Goal: Information Seeking & Learning: Learn about a topic

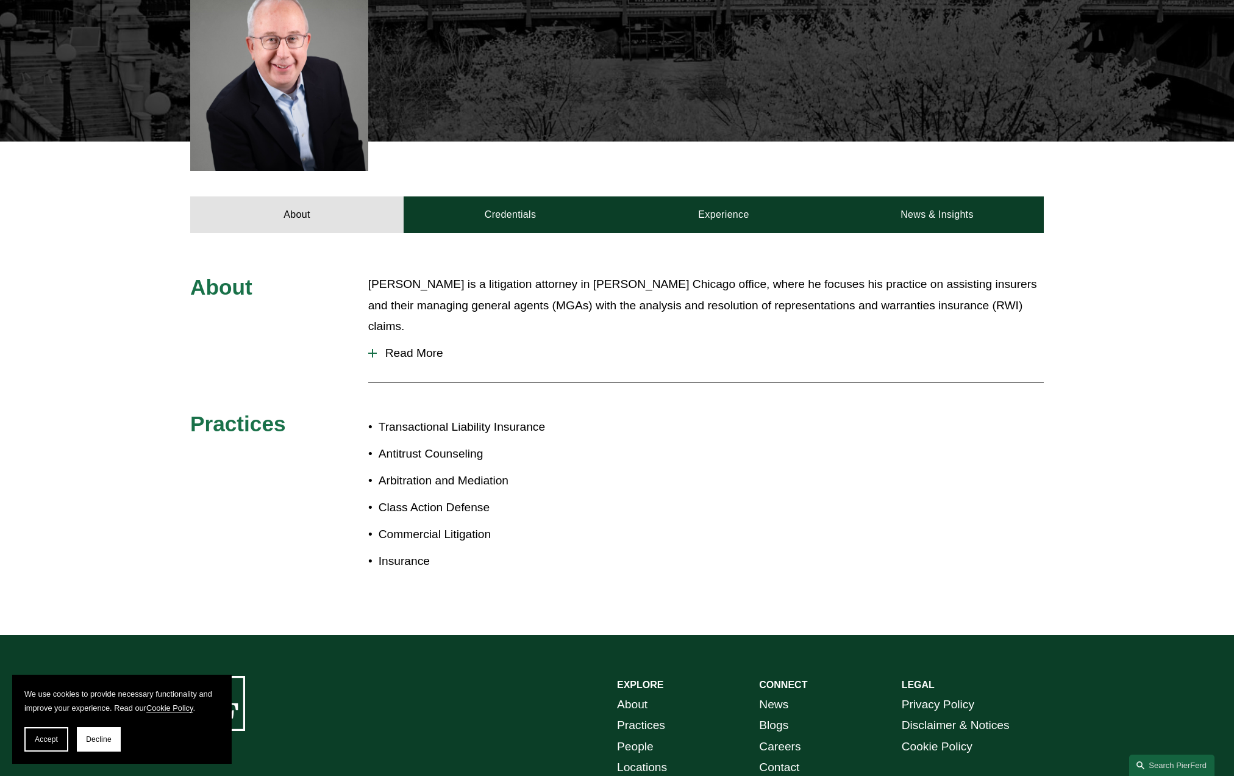
scroll to position [427, 0]
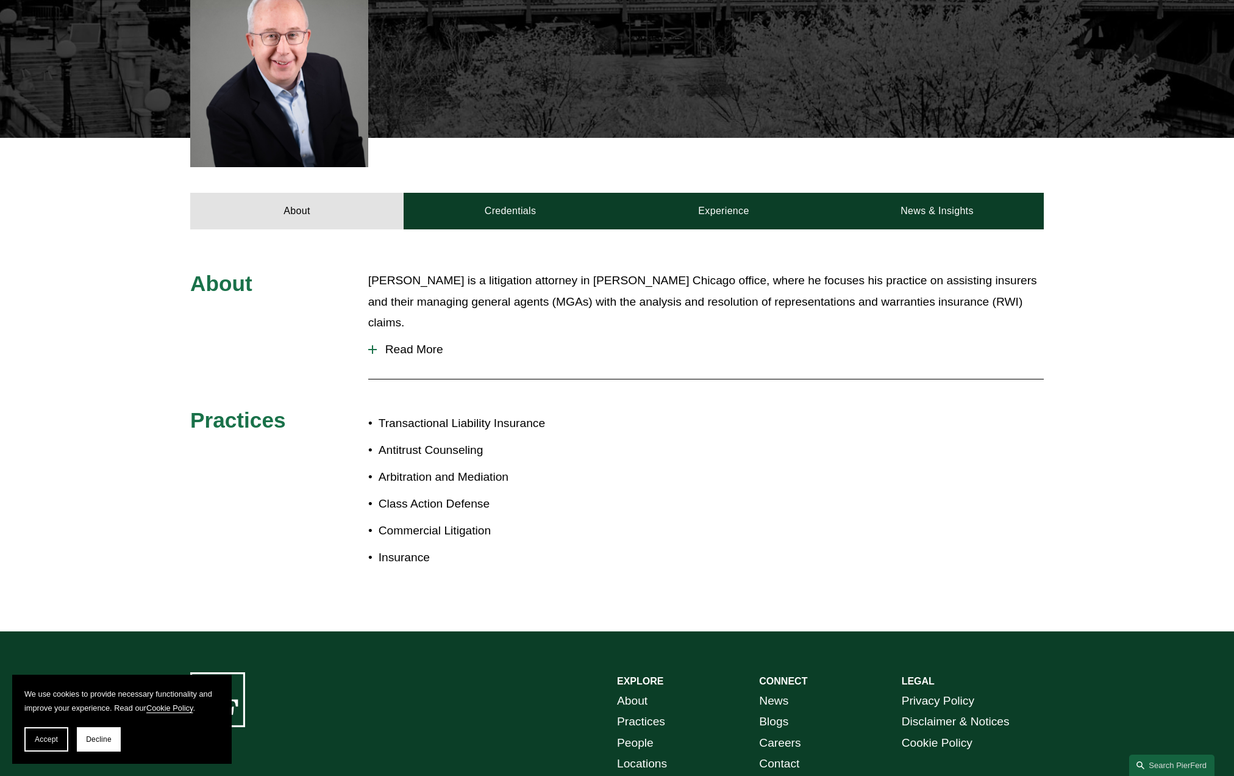
click at [730, 270] on p "[PERSON_NAME] is a litigation attorney in [PERSON_NAME] Chicago office, where h…" at bounding box center [706, 301] width 676 height 63
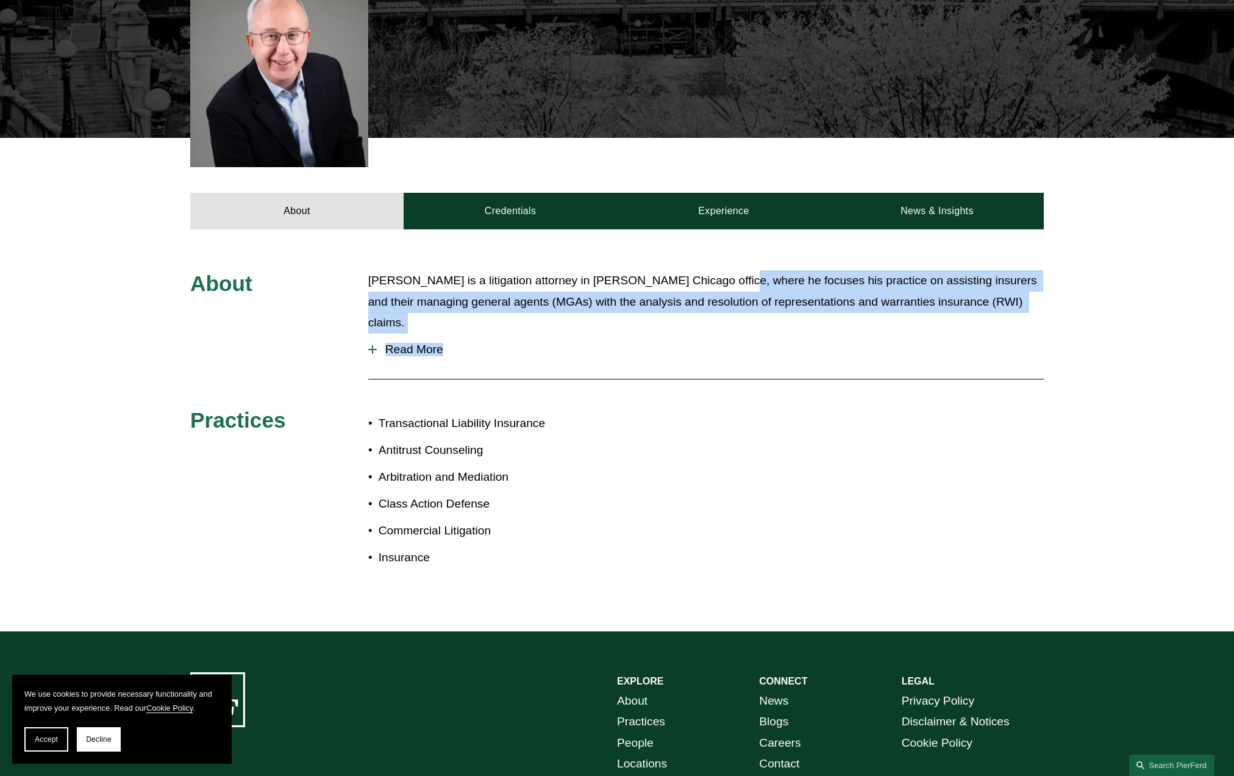
drag, startPoint x: 731, startPoint y: 255, endPoint x: 830, endPoint y: 330, distance: 124.5
click at [830, 330] on div "About [PERSON_NAME] is a litigation attorney in [PERSON_NAME] Chicago office, w…" at bounding box center [617, 430] width 1234 height 320
click at [830, 343] on span "Read More" at bounding box center [710, 349] width 667 height 13
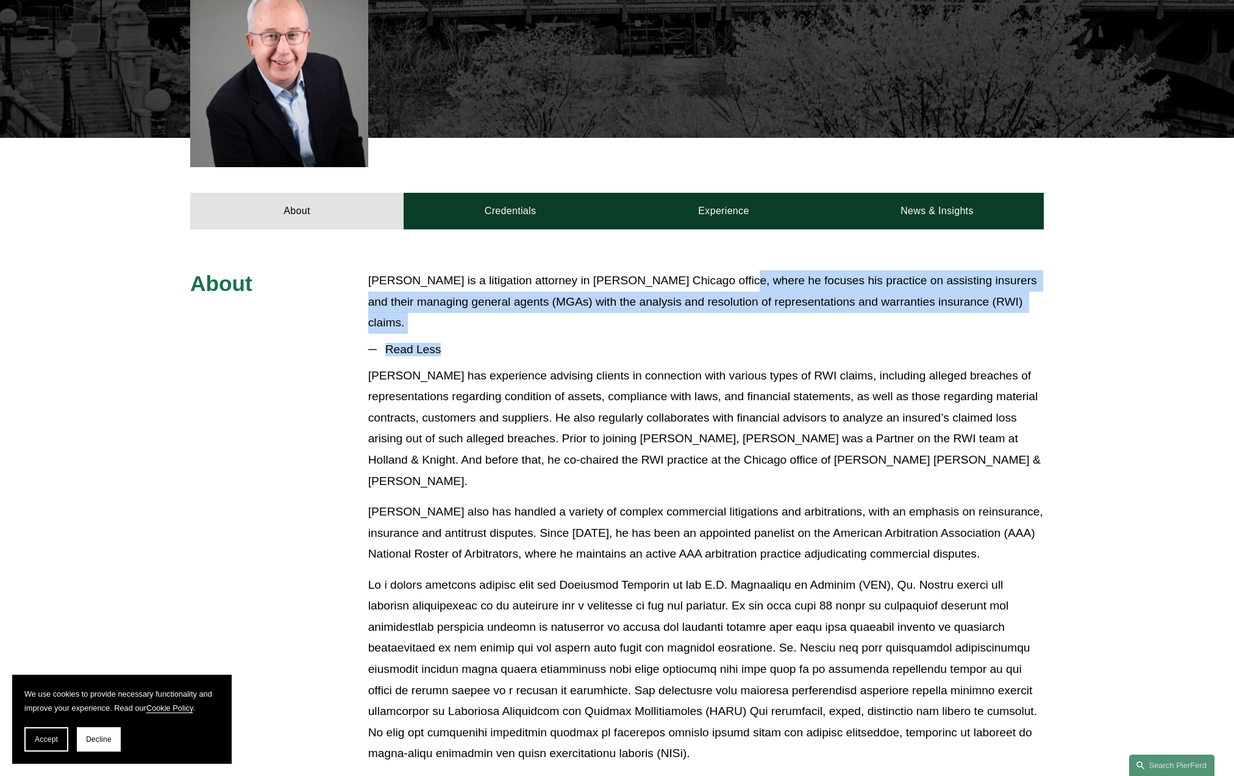
drag, startPoint x: 818, startPoint y: 315, endPoint x: 753, endPoint y: 241, distance: 99.0
click at [753, 241] on div "About [PERSON_NAME] is a litigation attorney in [PERSON_NAME] Chicago office, w…" at bounding box center [617, 689] width 1234 height 920
click at [756, 270] on p "[PERSON_NAME] is a litigation attorney in [PERSON_NAME] Chicago office, where h…" at bounding box center [706, 301] width 676 height 63
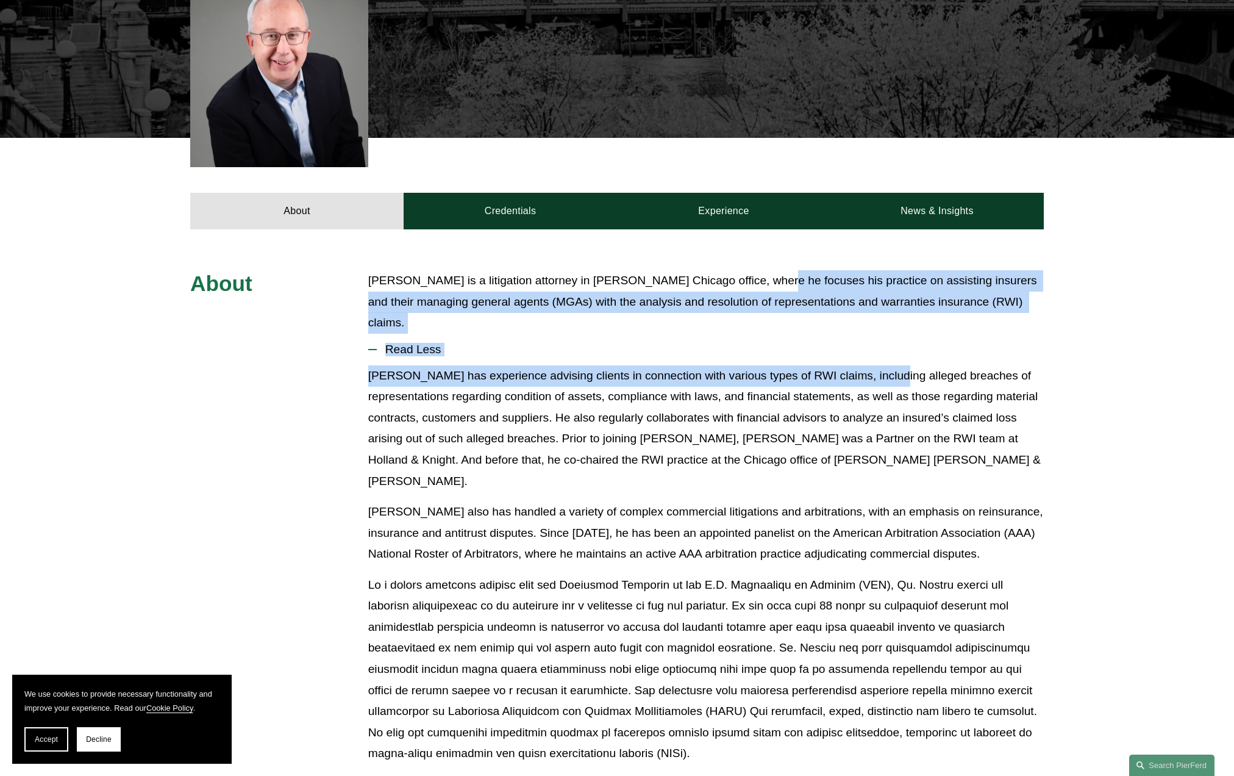
drag, startPoint x: 756, startPoint y: 251, endPoint x: 887, endPoint y: 348, distance: 162.6
click at [887, 348] on div "About [PERSON_NAME] is a litigation attorney in [PERSON_NAME] Chicago office, w…" at bounding box center [617, 689] width 1234 height 839
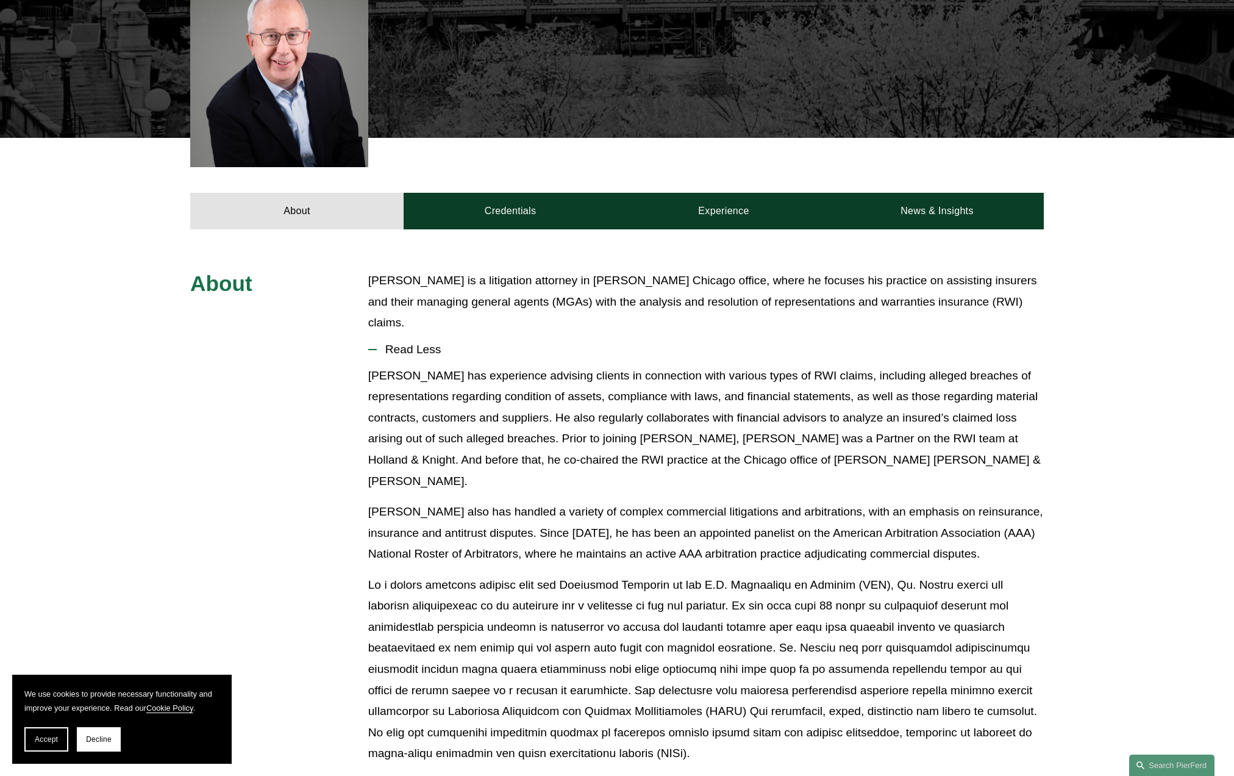
click at [526, 624] on p at bounding box center [706, 669] width 676 height 190
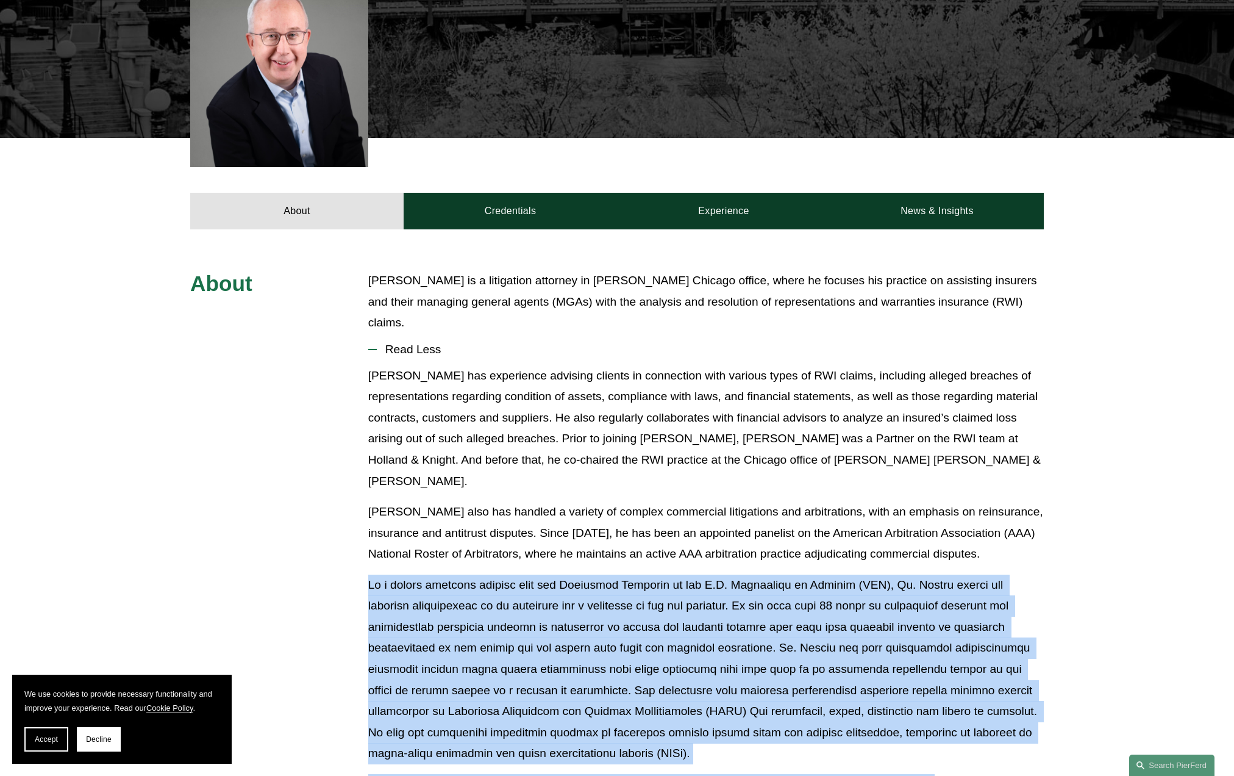
drag, startPoint x: 358, startPoint y: 534, endPoint x: 921, endPoint y: 743, distance: 601.3
click at [921, 743] on div "About [PERSON_NAME] is a litigation attorney in [PERSON_NAME] Chicago office, w…" at bounding box center [617, 689] width 1234 height 839
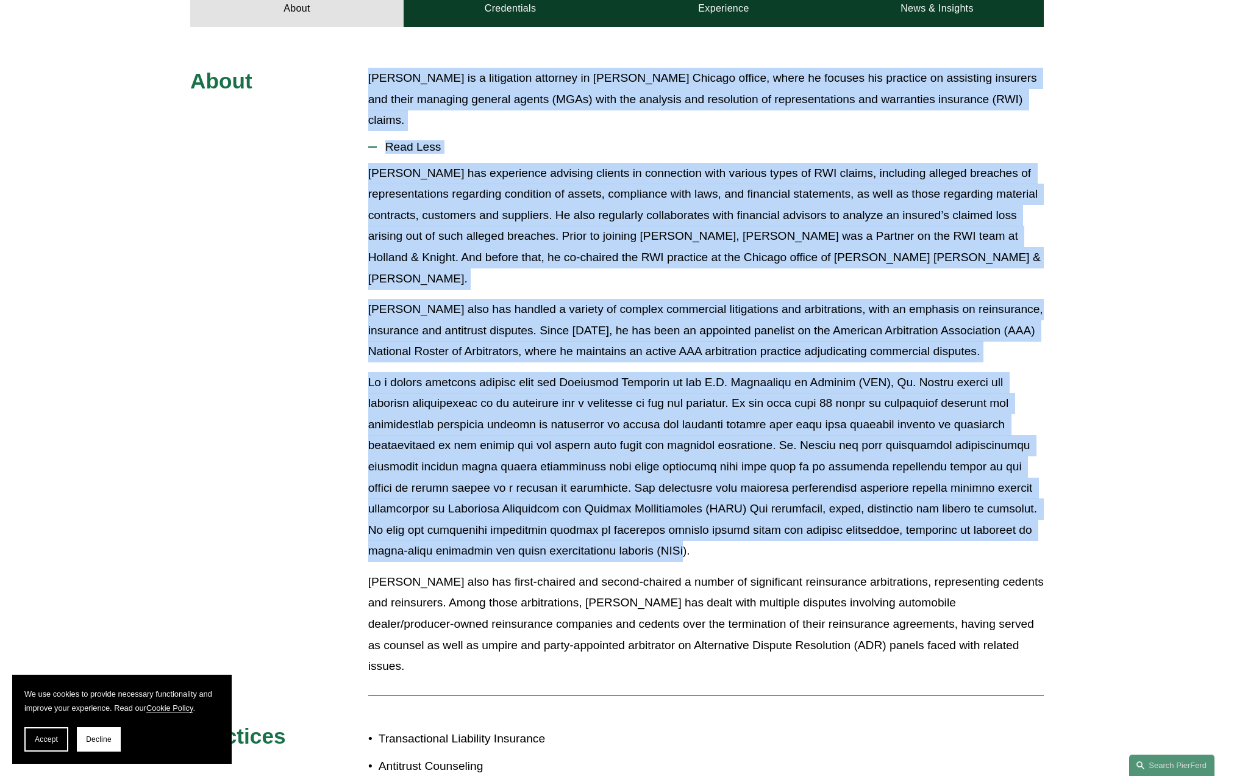
scroll to position [712, 0]
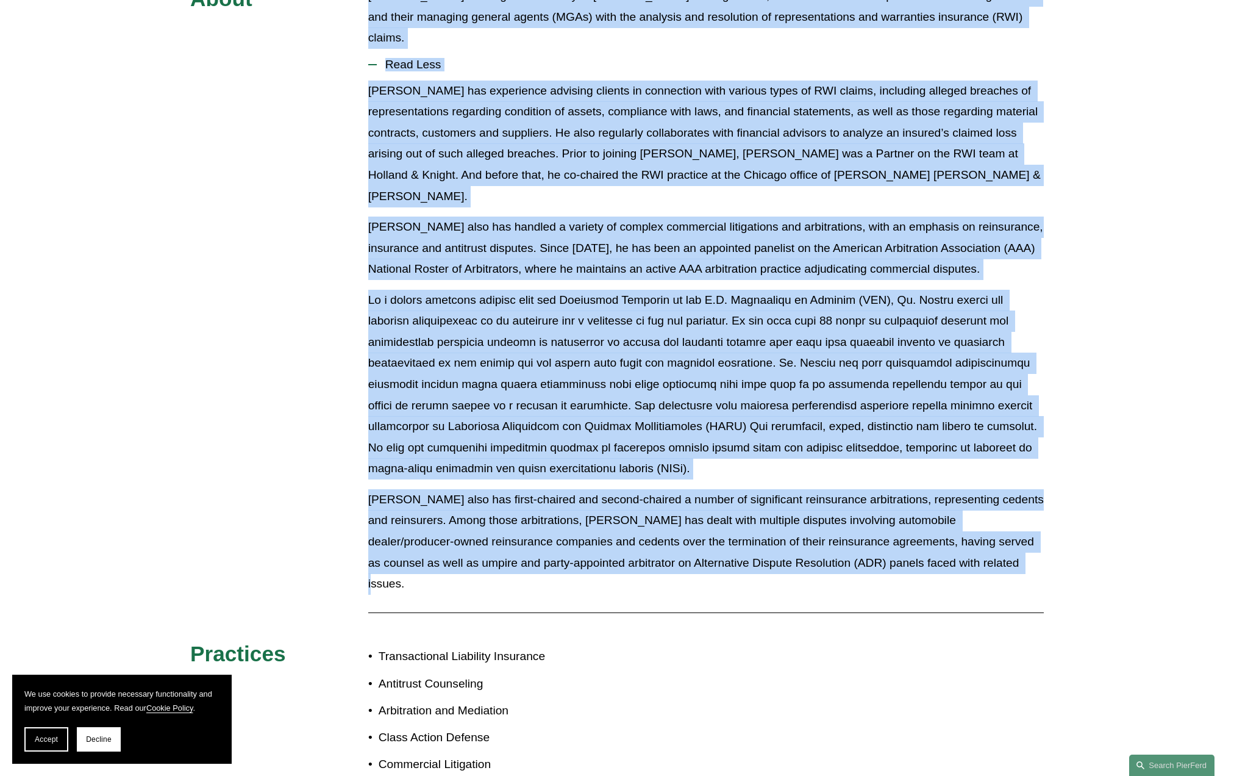
drag, startPoint x: 369, startPoint y: 266, endPoint x: 965, endPoint y: 524, distance: 650.1
click at [965, 524] on div "About [PERSON_NAME] is a litigation attorney in [PERSON_NAME] Chicago office, w…" at bounding box center [617, 404] width 1234 height 839
copy div "Lorem Ipsumd si a consectetu adipisci el Seddoei Temporinc'u Laboree dolore, ma…"
